Goal: Information Seeking & Learning: Learn about a topic

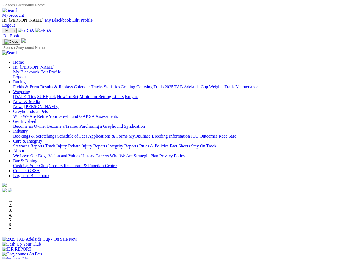
scroll to position [108, 0]
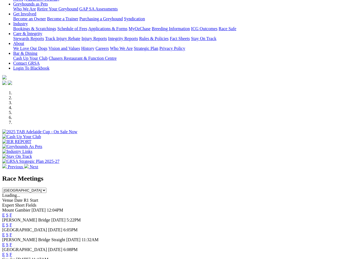
click at [12, 223] on link "F" at bounding box center [11, 225] width 2 height 5
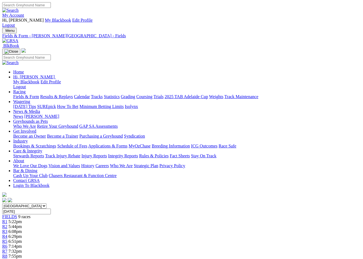
click at [97, 225] on div "R2 5:44pm" at bounding box center [181, 227] width 358 height 5
